Goal: Transaction & Acquisition: Purchase product/service

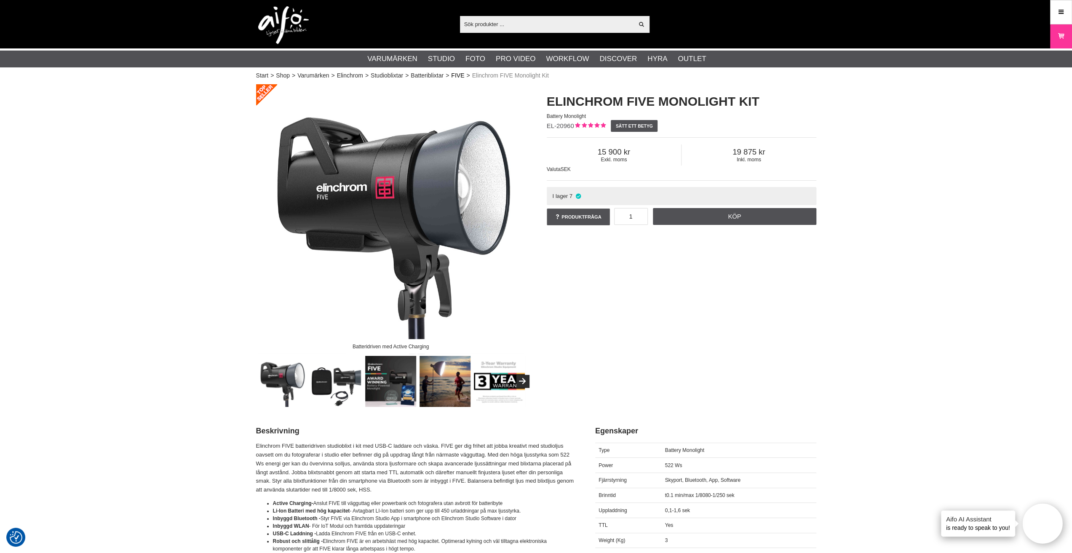
click at [464, 76] on link "FIVE" at bounding box center [457, 75] width 13 height 9
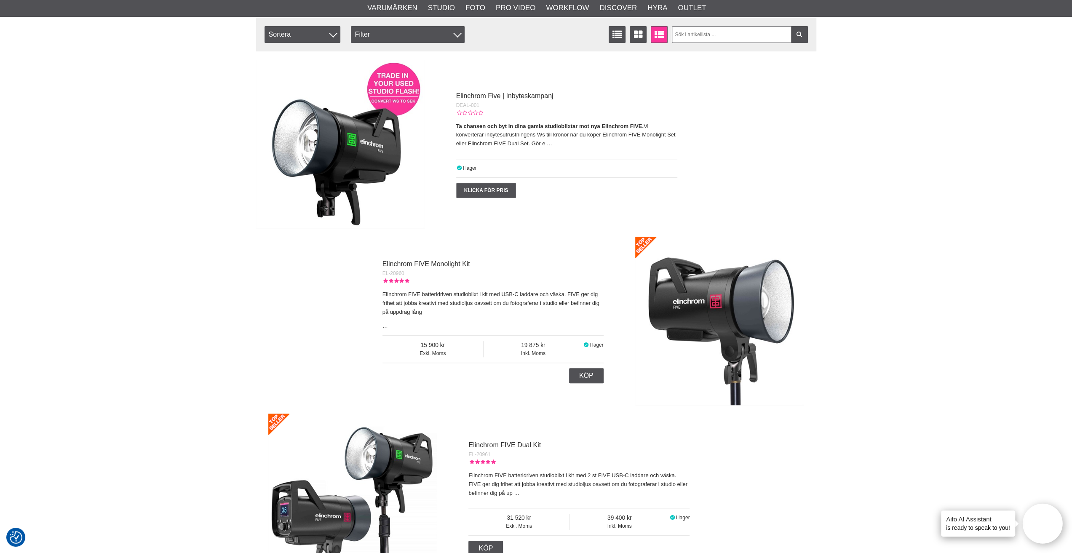
scroll to position [295, 0]
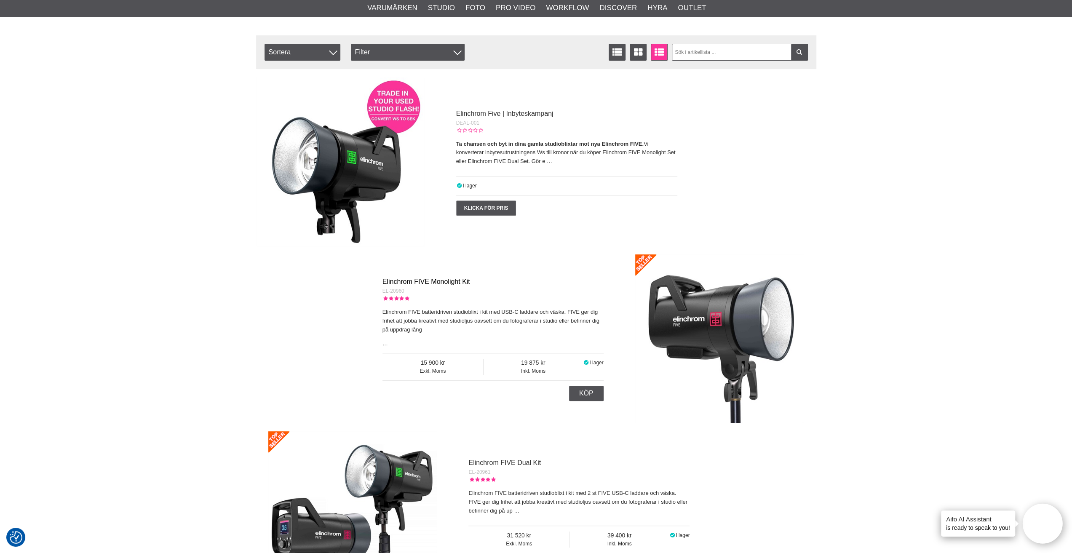
click at [456, 284] on link "Elinchrom FIVE Monolight Kit" at bounding box center [427, 281] width 88 height 7
